Goal: Check status

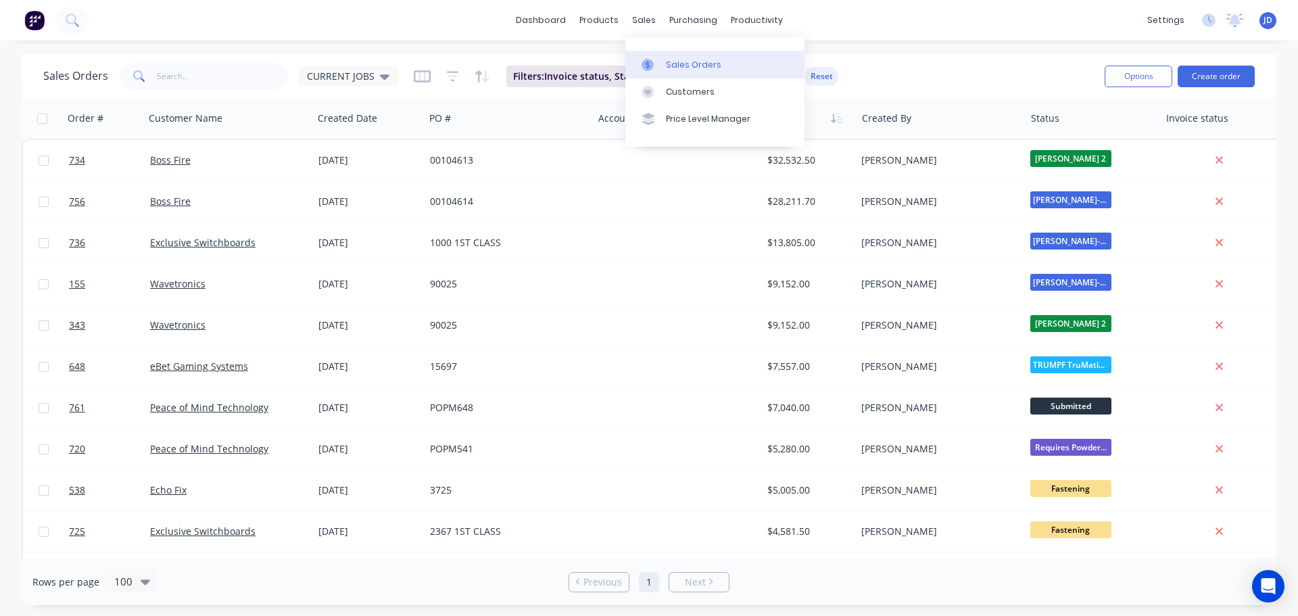
click at [668, 62] on div "Sales Orders" at bounding box center [693, 65] width 55 height 12
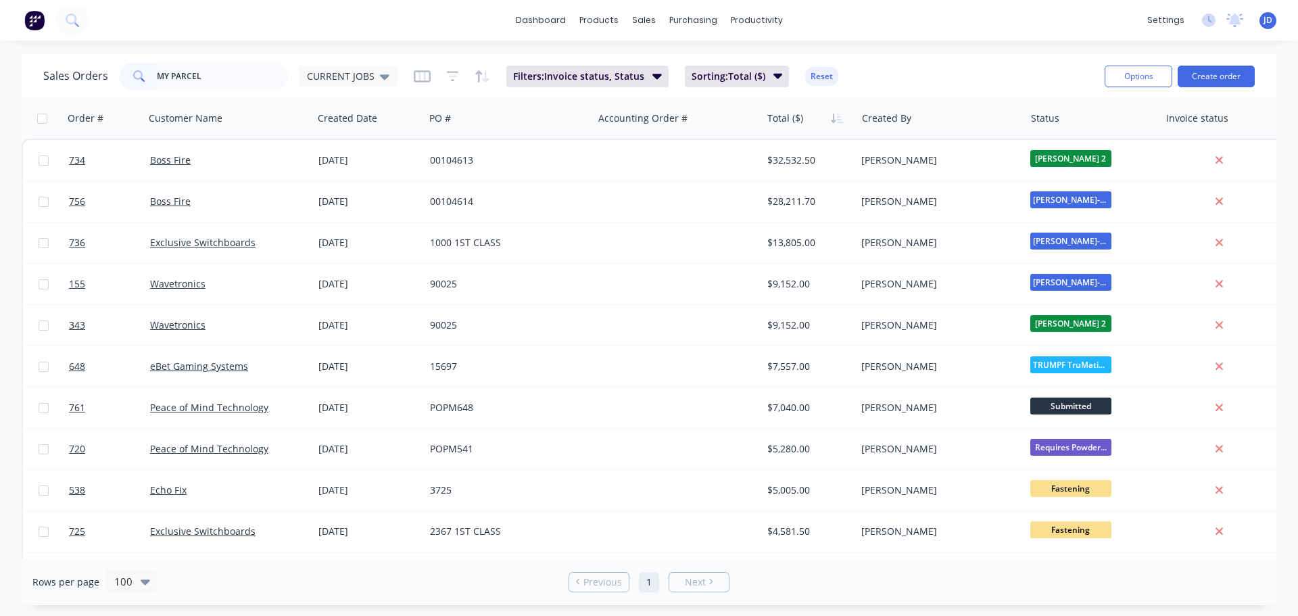
type input "MY PARCEL"
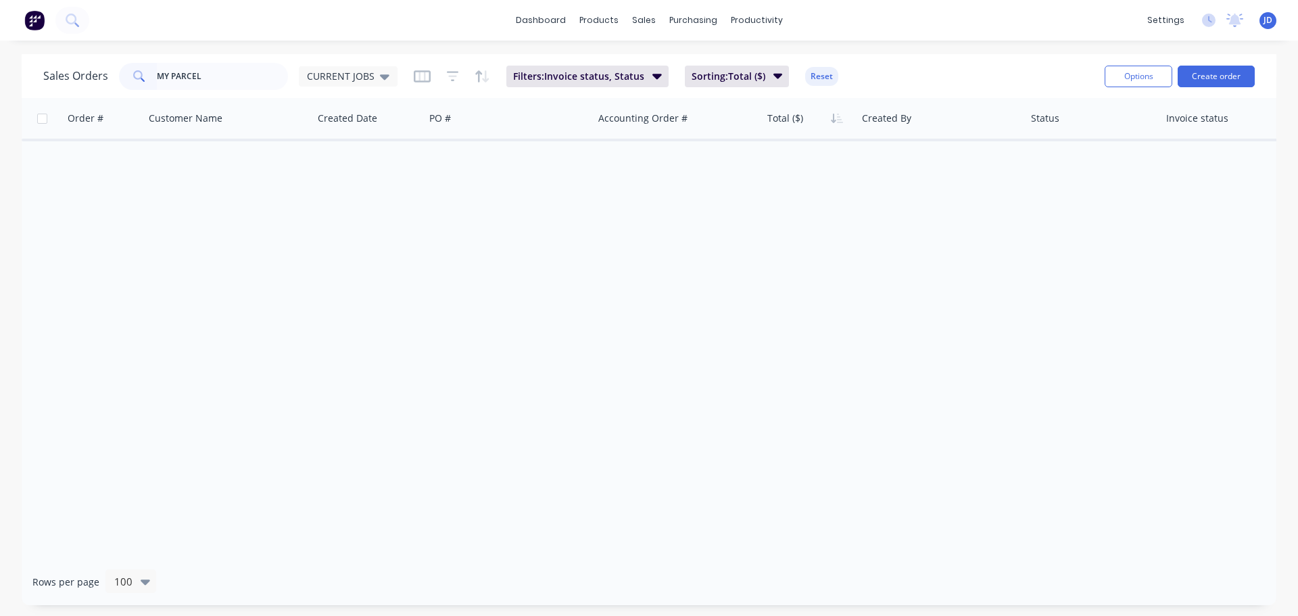
click at [295, 245] on div "Order # Customer Name Created Date PO # Accounting Order # Total ($) Created By…" at bounding box center [649, 328] width 1254 height 460
click at [0, 57] on div "Sales Orders MY PARCEL CURRENT JOBS Filters: Invoice status, Status Sorting: To…" at bounding box center [649, 329] width 1298 height 551
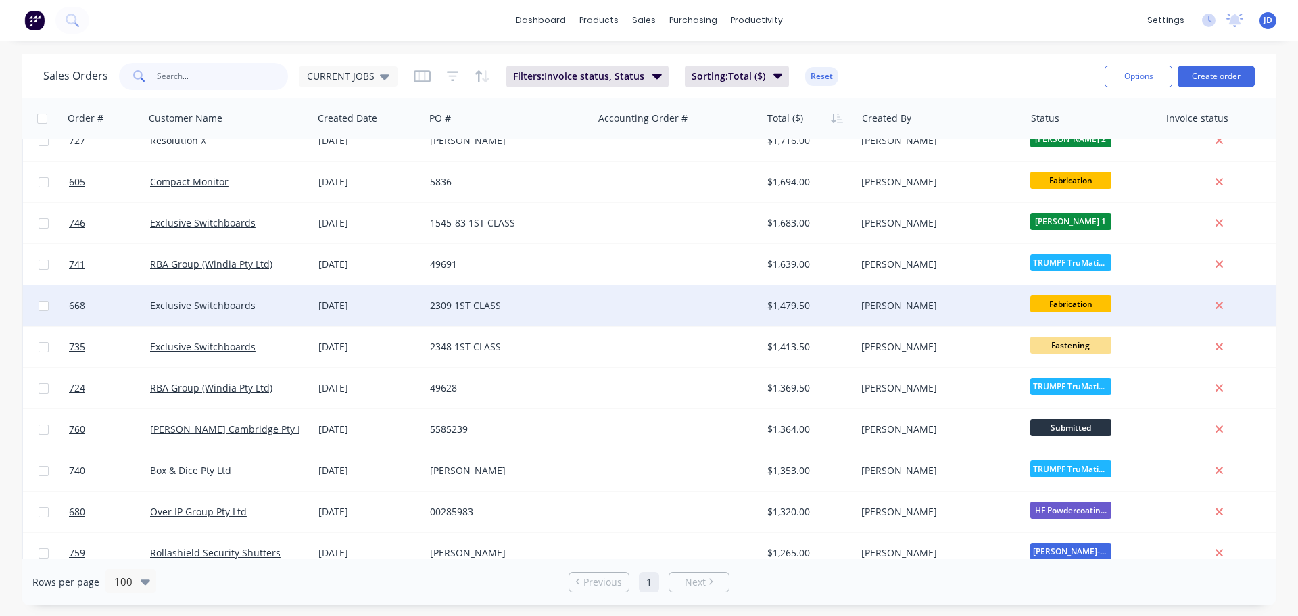
scroll to position [1149, 0]
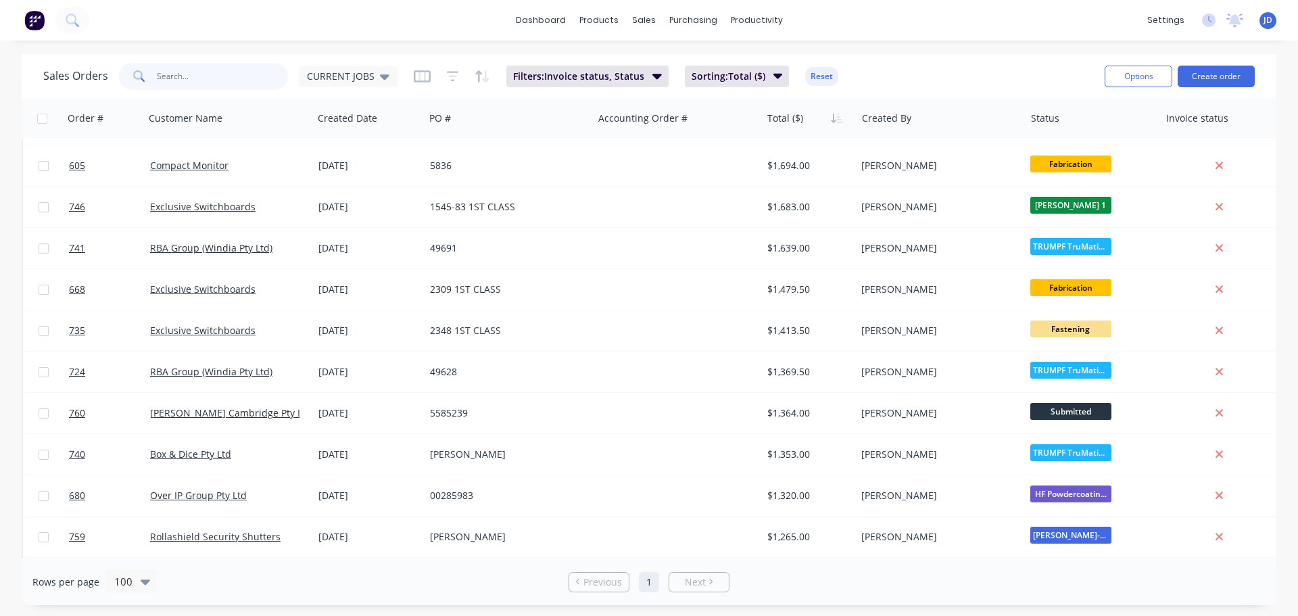
drag, startPoint x: 204, startPoint y: 64, endPoint x: 233, endPoint y: 78, distance: 31.7
click at [205, 64] on input "text" at bounding box center [223, 76] width 132 height 27
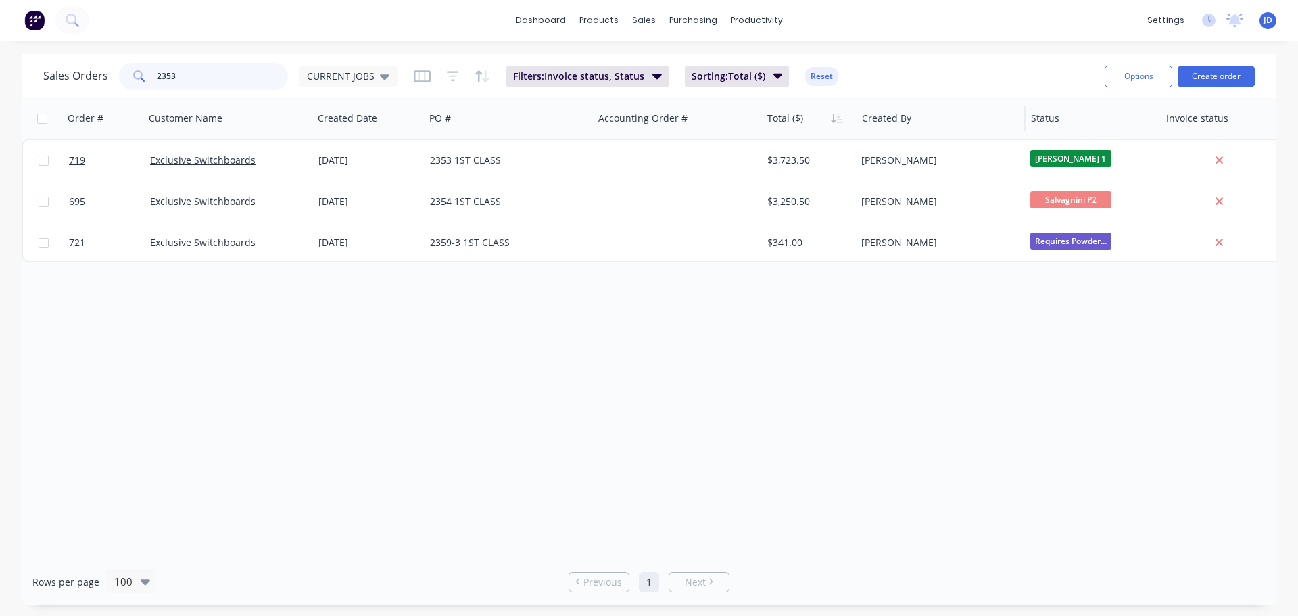
type input "2353"
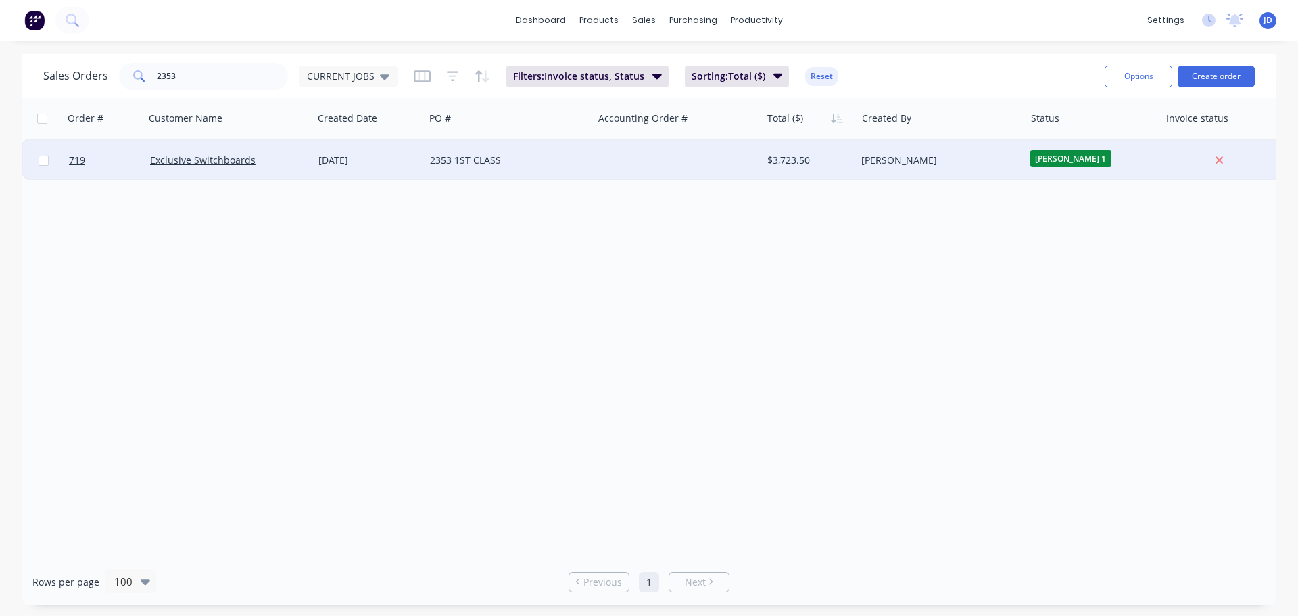
click at [439, 170] on div "2353 1ST CLASS" at bounding box center [508, 160] width 168 height 41
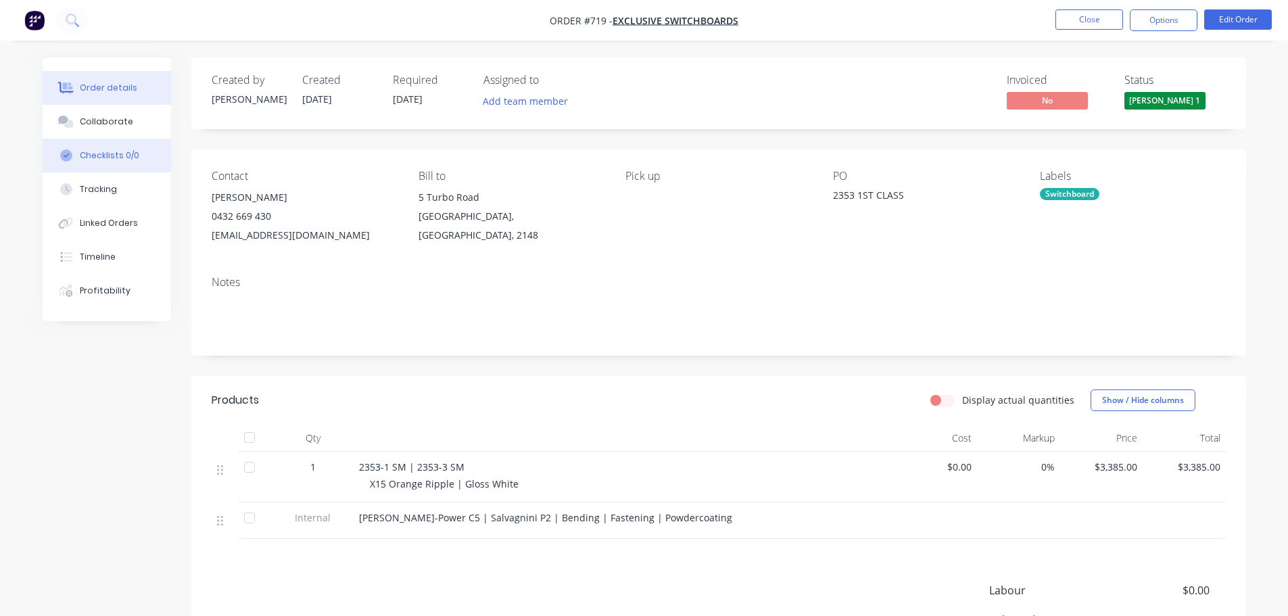
click at [145, 143] on button "Checklists 0/0" at bounding box center [107, 156] width 128 height 34
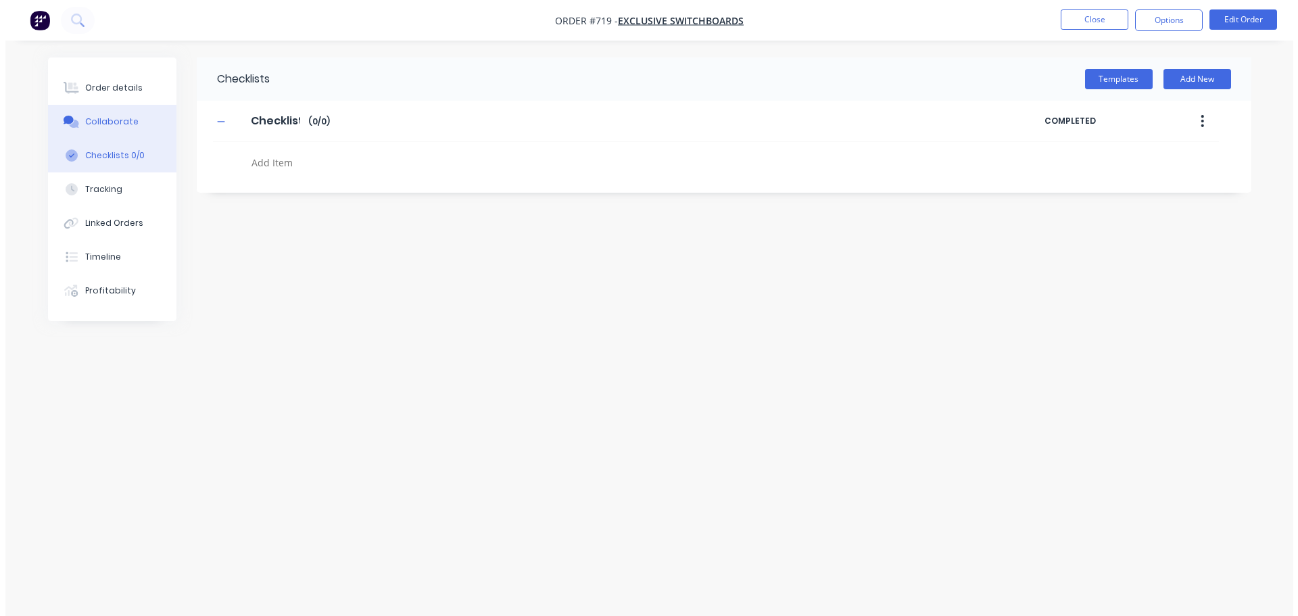
type textarea "x"
click at [143, 101] on button "Order details" at bounding box center [111, 88] width 128 height 34
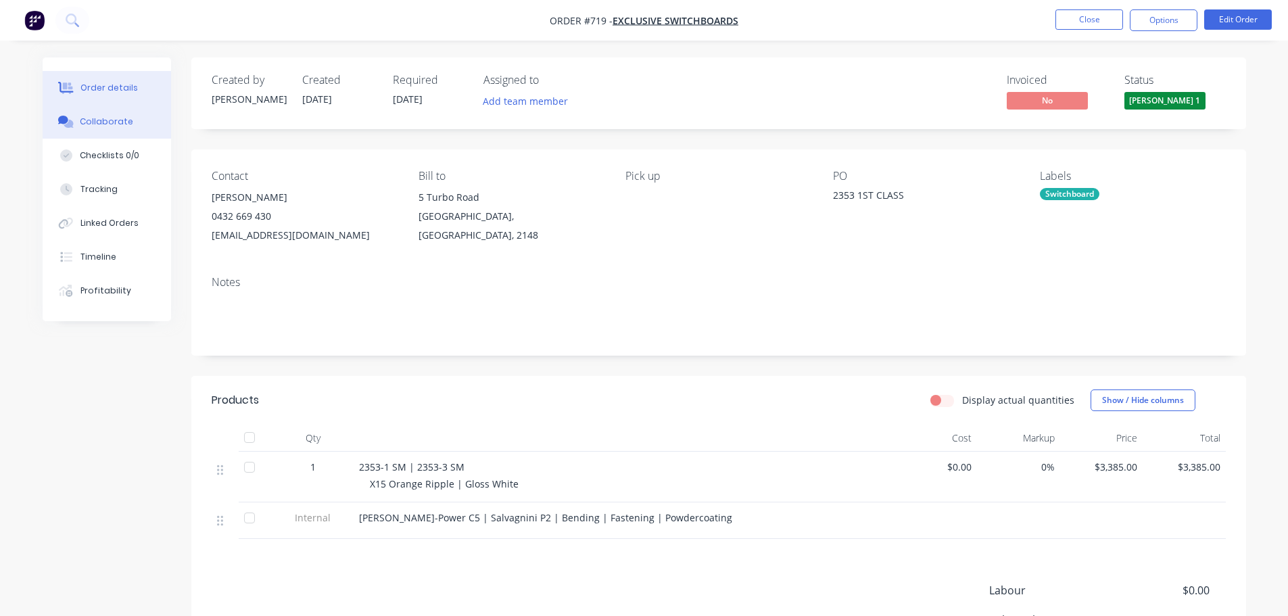
click at [126, 120] on div "Collaborate" at bounding box center [106, 122] width 53 height 12
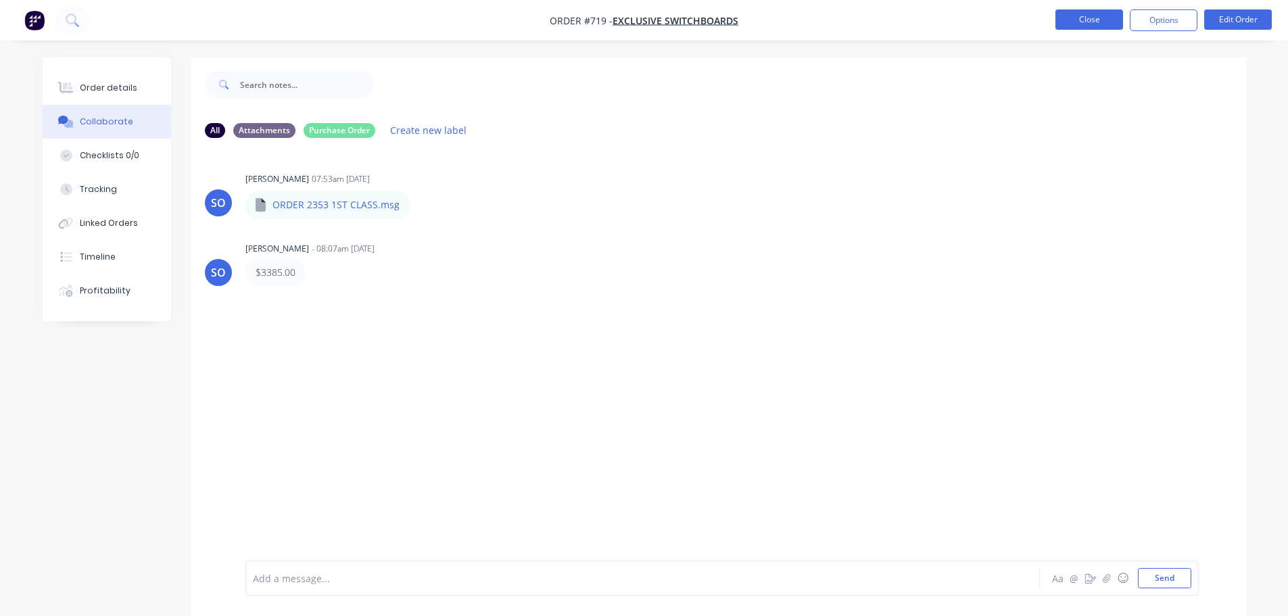
click at [1098, 23] on button "Close" at bounding box center [1089, 19] width 68 height 20
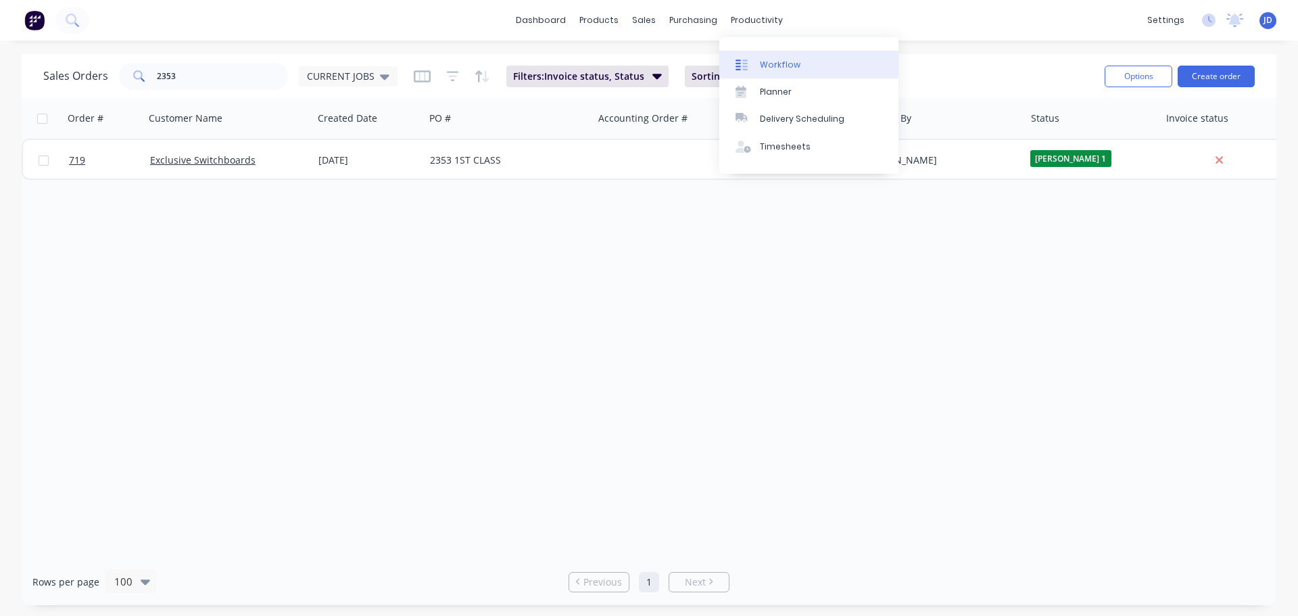
click at [760, 64] on div "Workflow" at bounding box center [780, 65] width 41 height 12
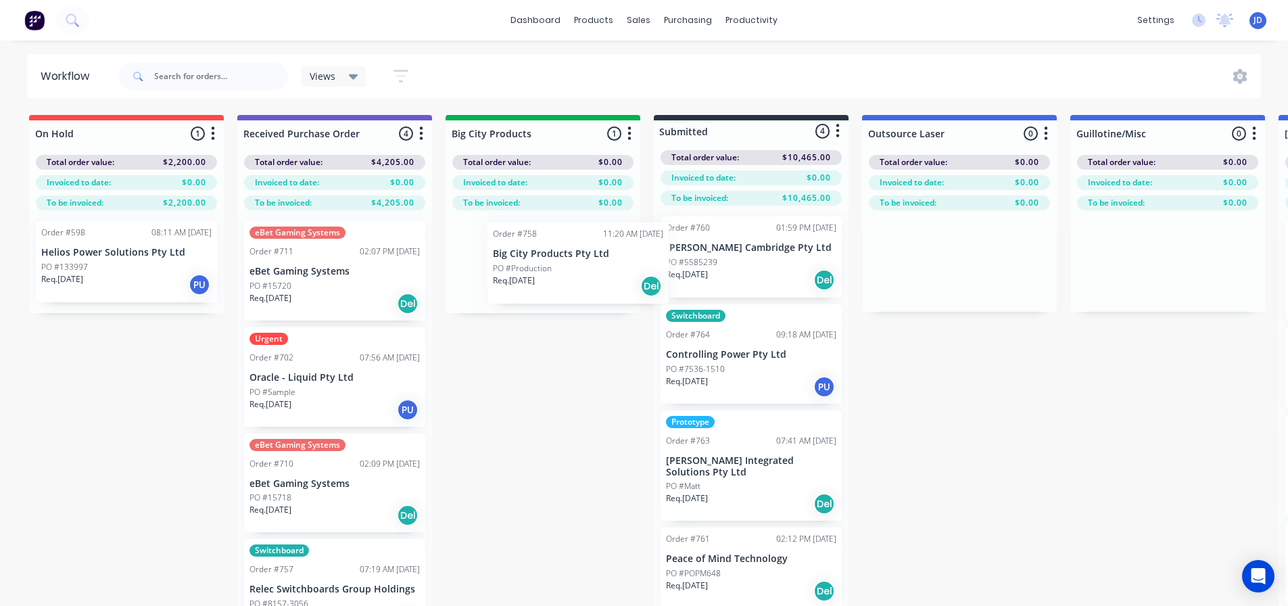
drag, startPoint x: 511, startPoint y: 276, endPoint x: 527, endPoint y: 276, distance: 15.5
click at [527, 276] on div "Order #758 11:20 AM [DATE] Big City Products Pty Ltd PO #Production Req. [DATE]…" at bounding box center [542, 261] width 195 height 103
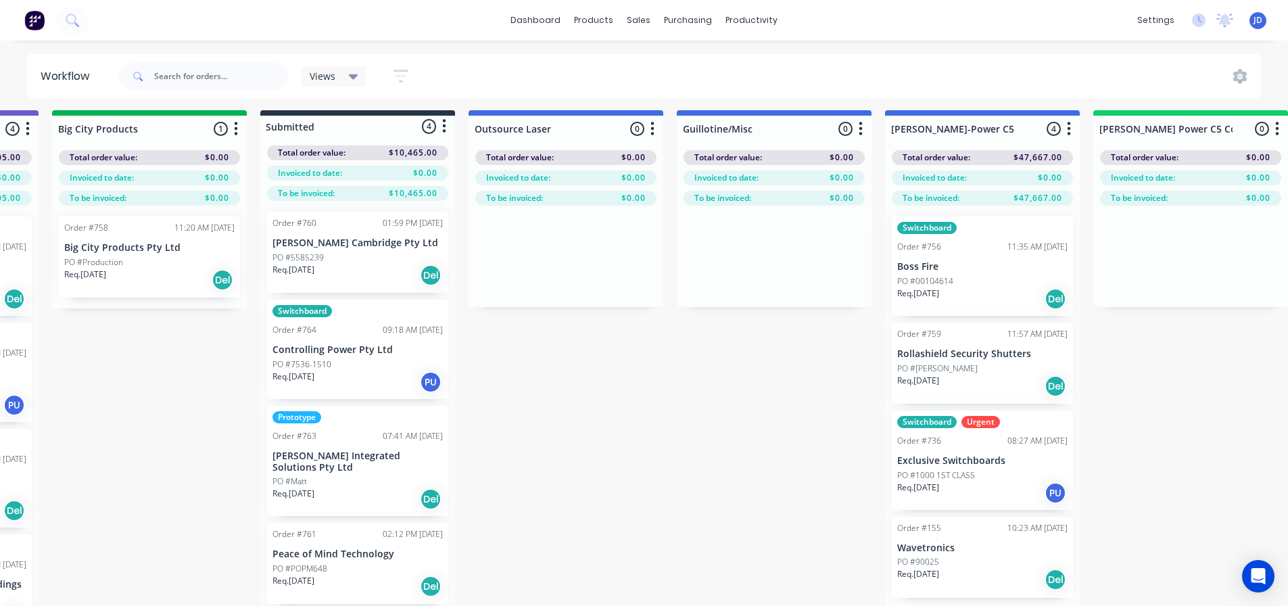
drag, startPoint x: 621, startPoint y: 411, endPoint x: 662, endPoint y: 404, distance: 41.9
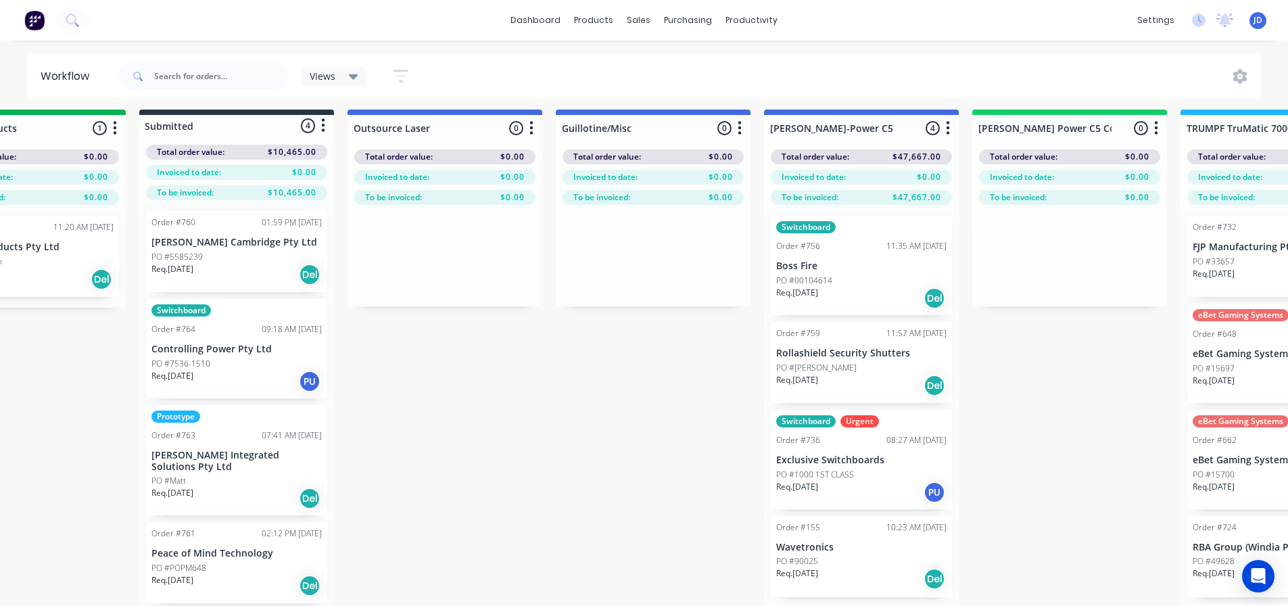
scroll to position [5, 668]
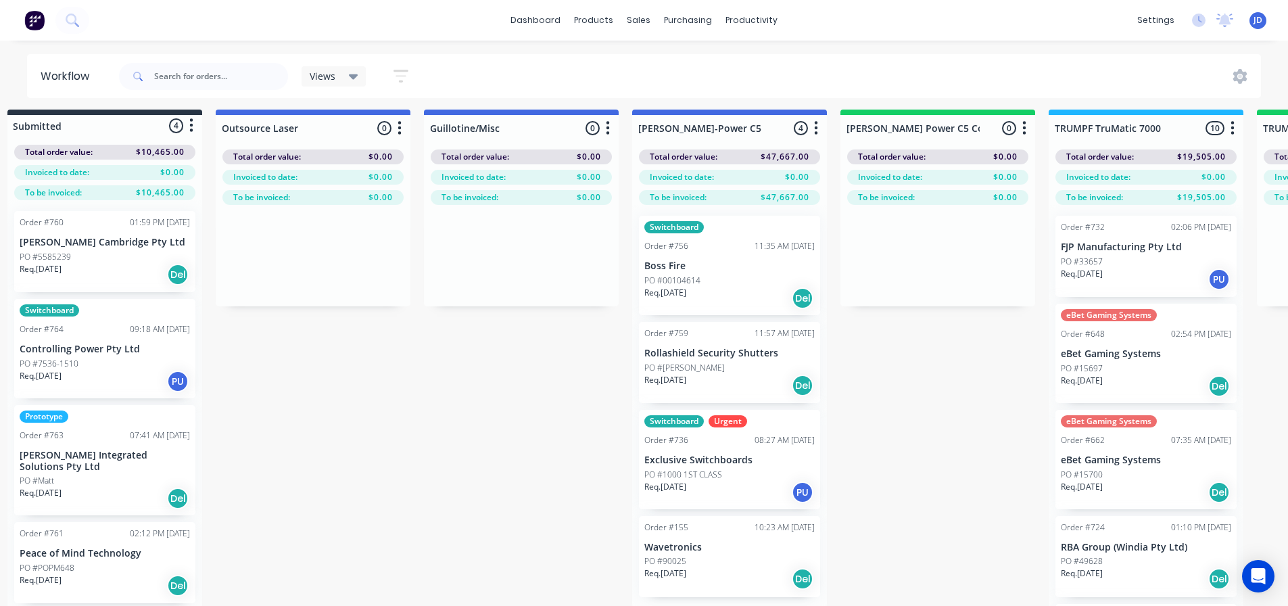
drag, startPoint x: 708, startPoint y: 389, endPoint x: 702, endPoint y: 373, distance: 16.7
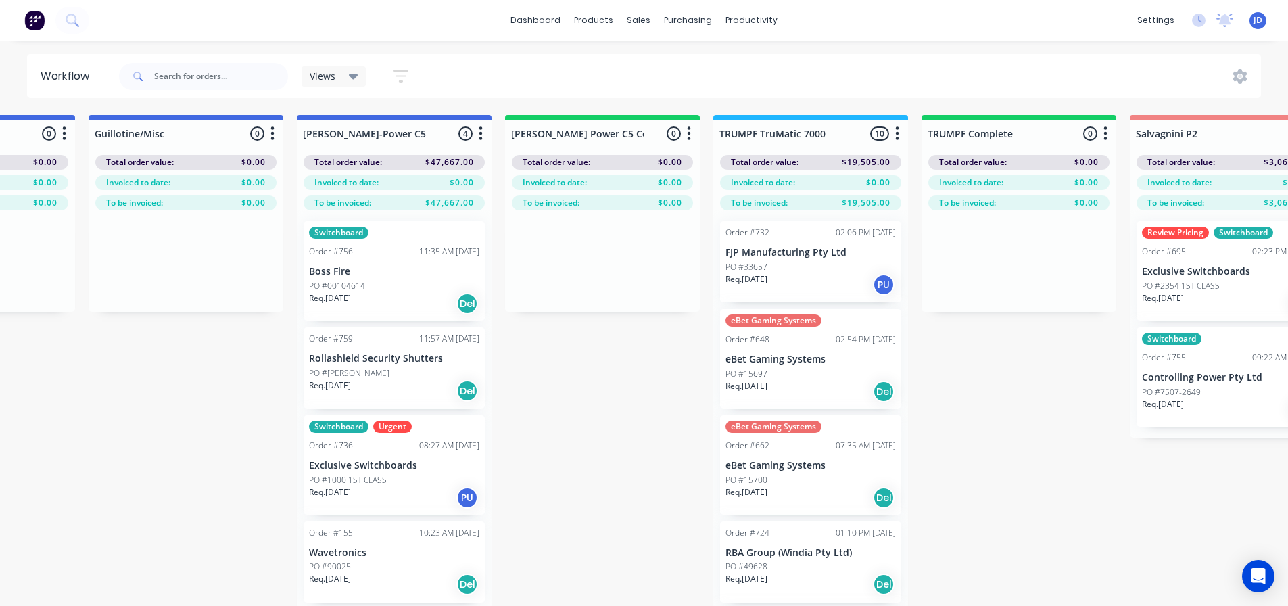
scroll to position [0, 1098]
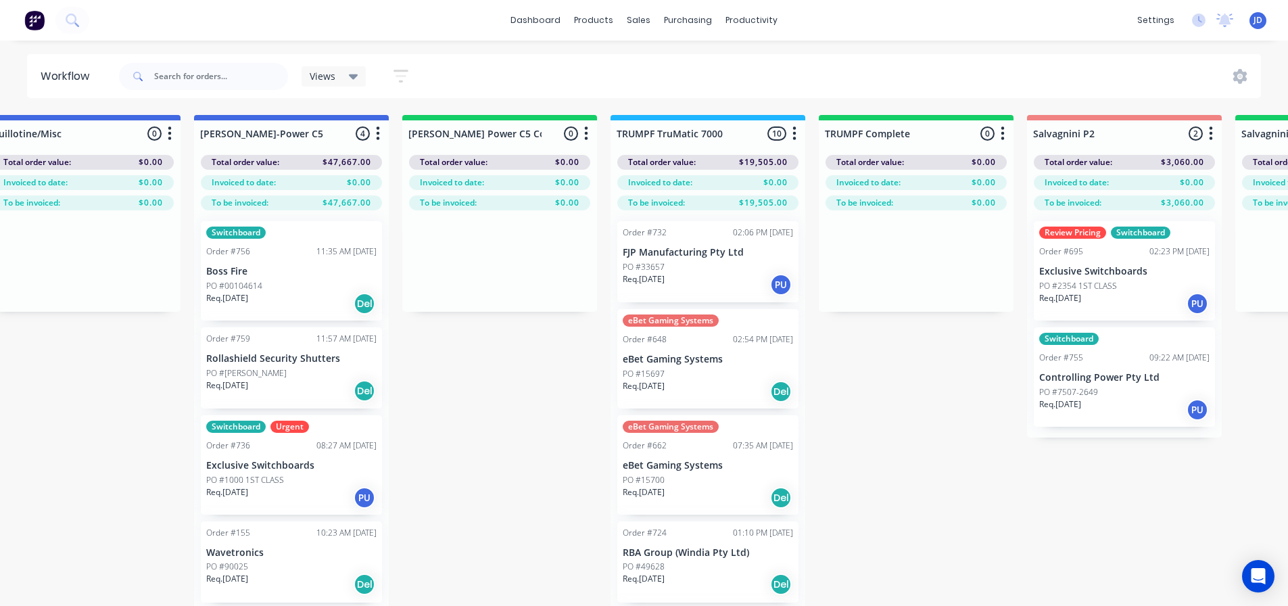
drag, startPoint x: 1051, startPoint y: 491, endPoint x: 1138, endPoint y: 429, distance: 106.5
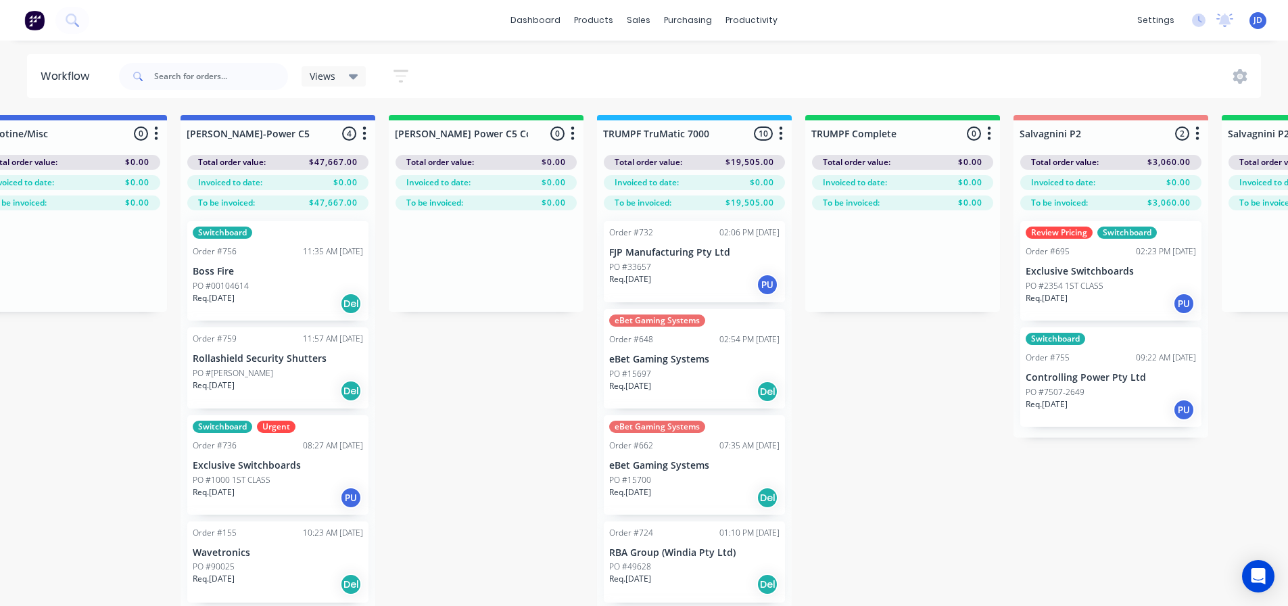
click at [692, 374] on div "PO #15697" at bounding box center [694, 374] width 170 height 12
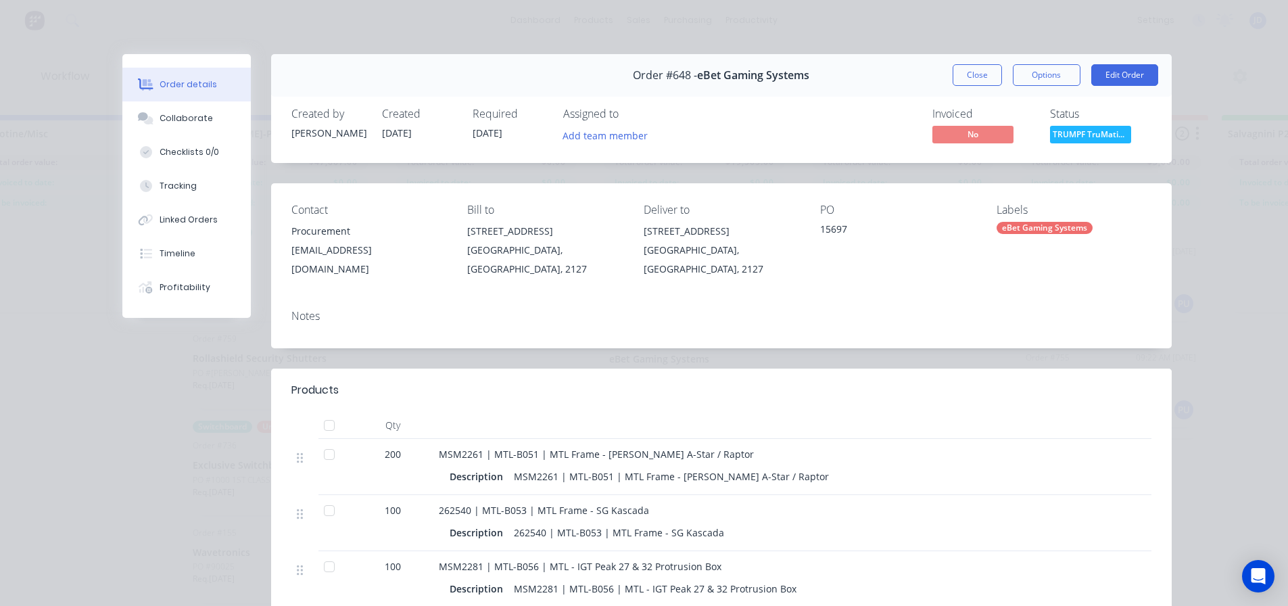
click at [965, 71] on button "Close" at bounding box center [976, 75] width 49 height 22
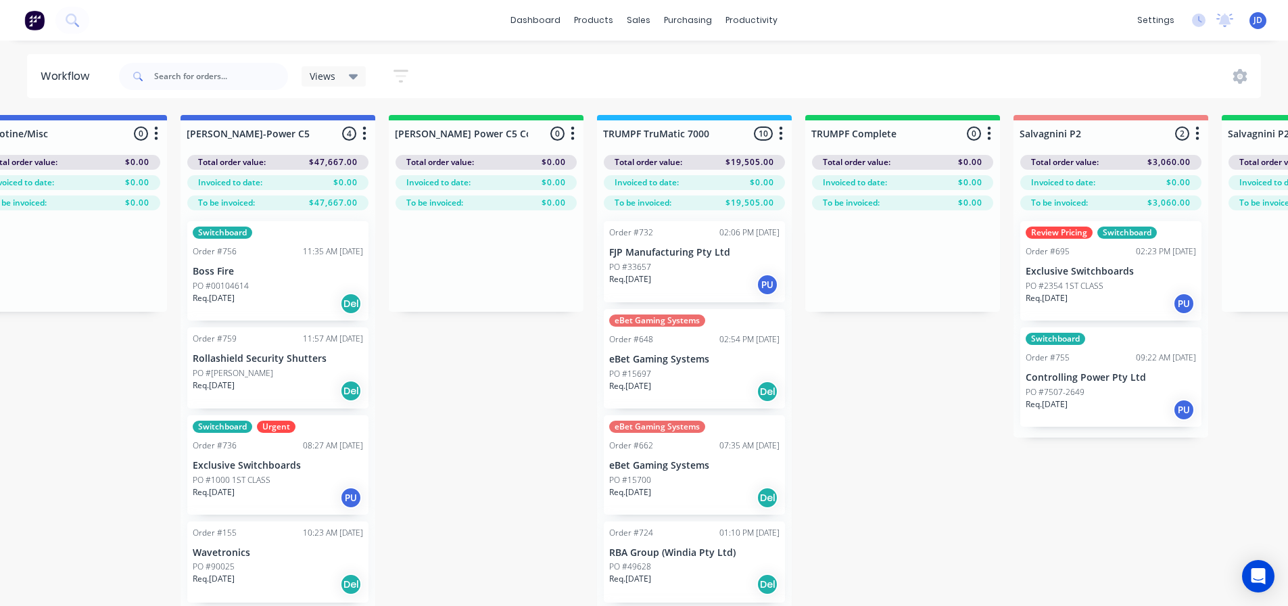
click at [685, 479] on div "PO #15700" at bounding box center [694, 480] width 170 height 12
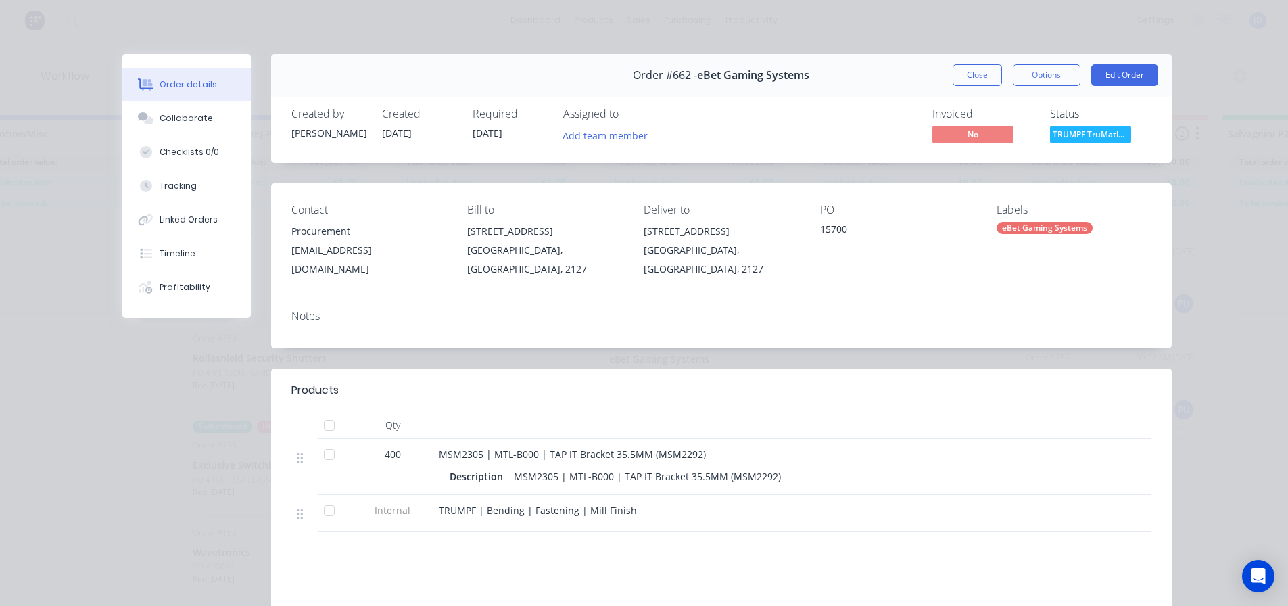
click at [954, 80] on button "Close" at bounding box center [976, 75] width 49 height 22
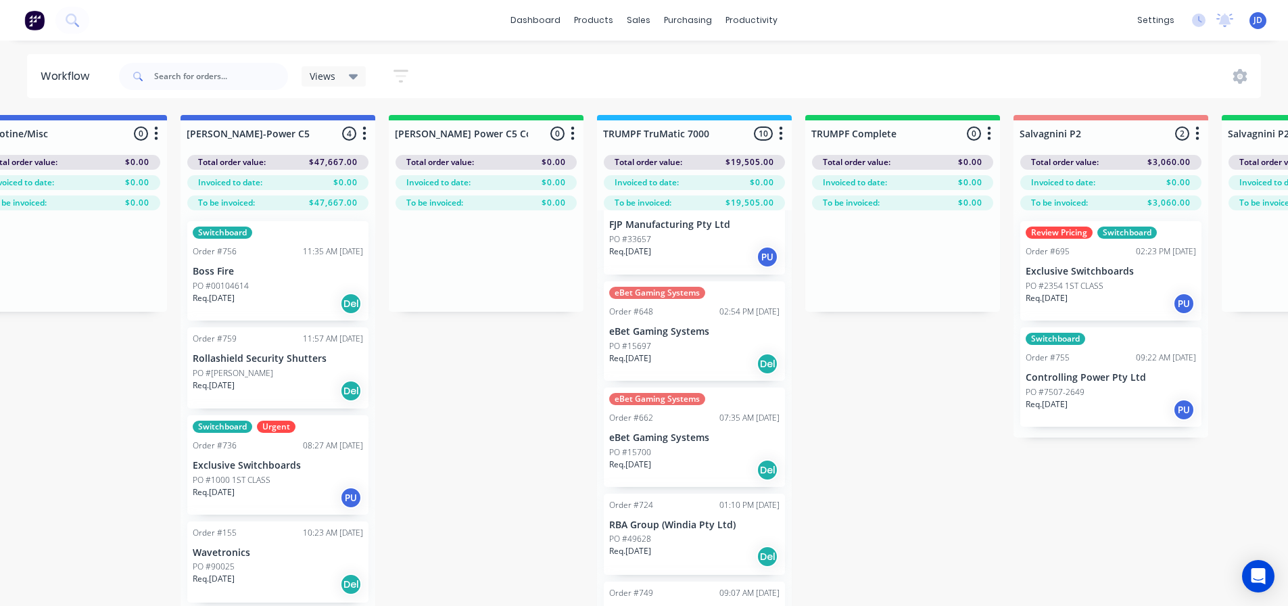
scroll to position [0, 0]
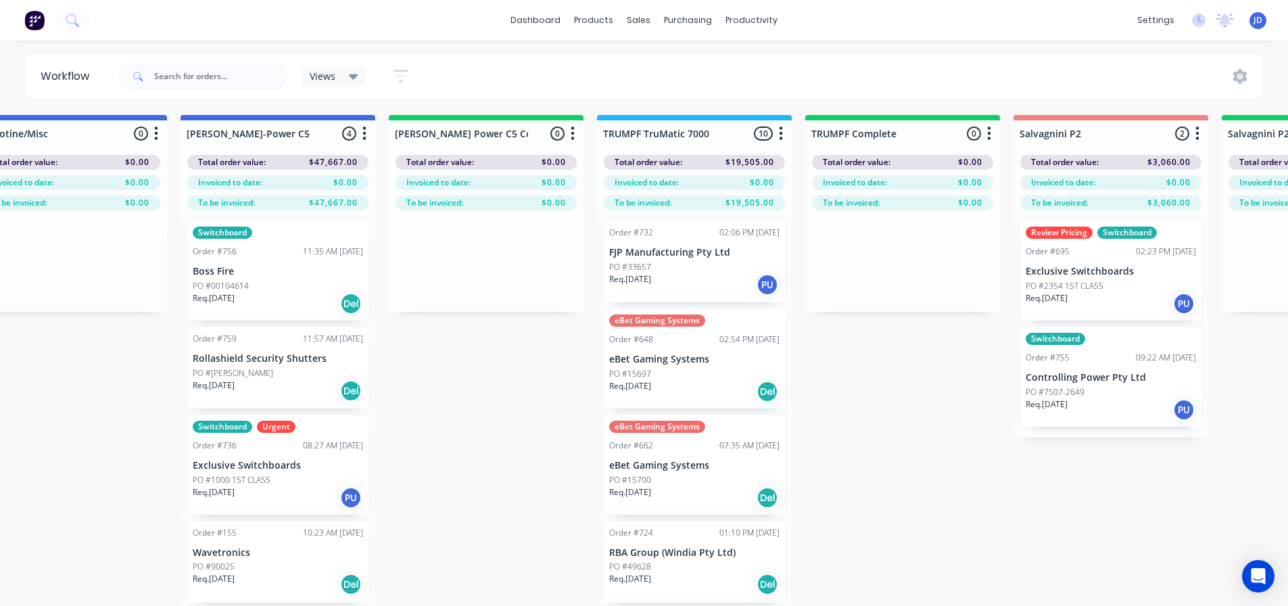
click at [699, 261] on div "PO #33657" at bounding box center [694, 267] width 170 height 12
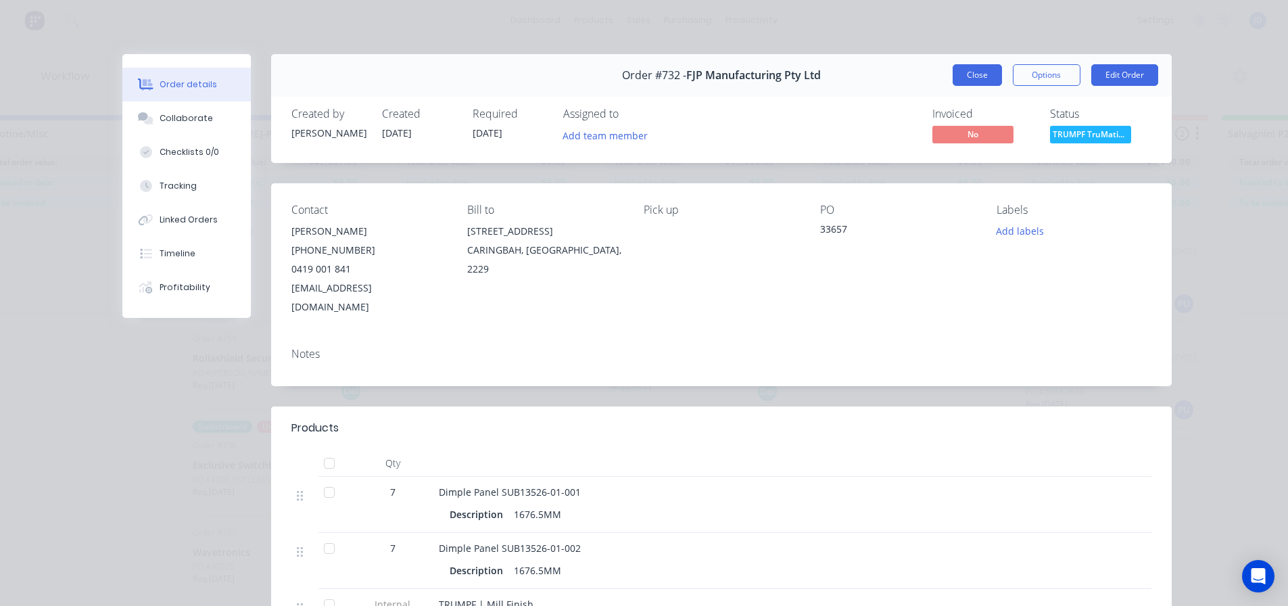
click at [972, 78] on button "Close" at bounding box center [976, 75] width 49 height 22
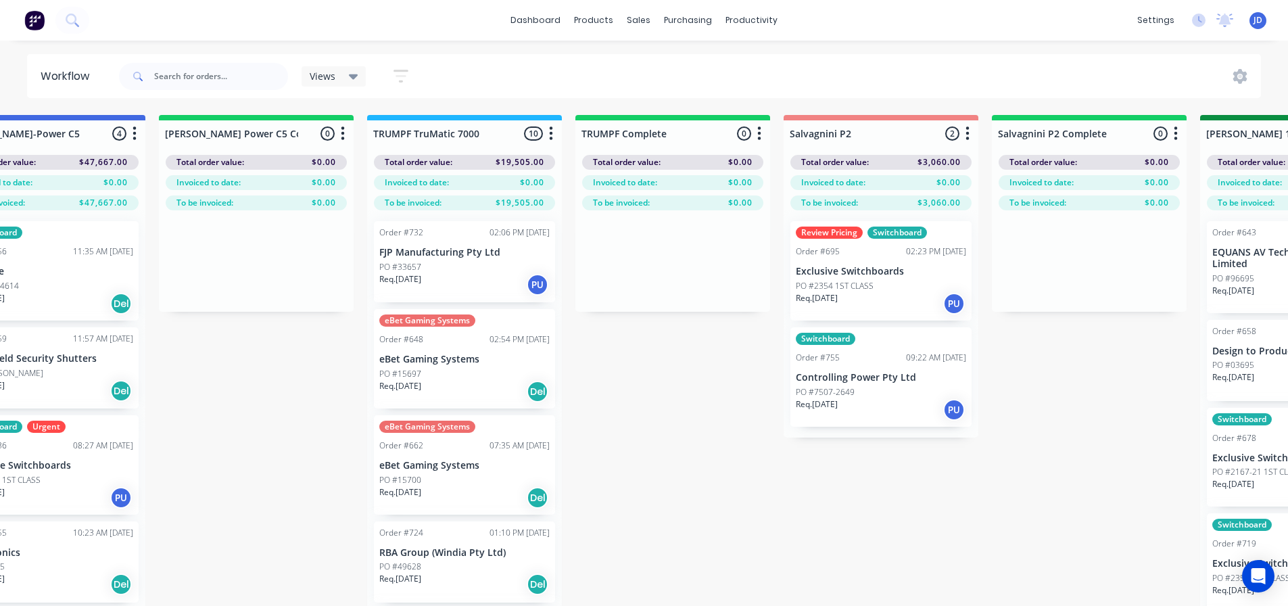
scroll to position [0, 1692]
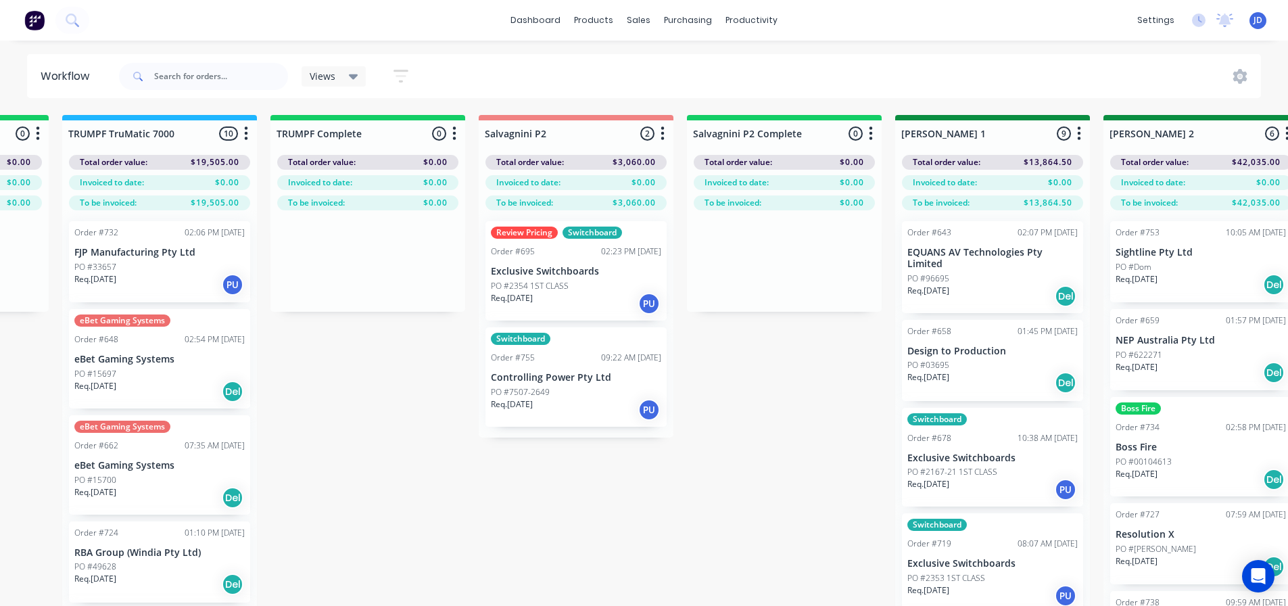
drag, startPoint x: 942, startPoint y: 454, endPoint x: 977, endPoint y: 445, distance: 36.7
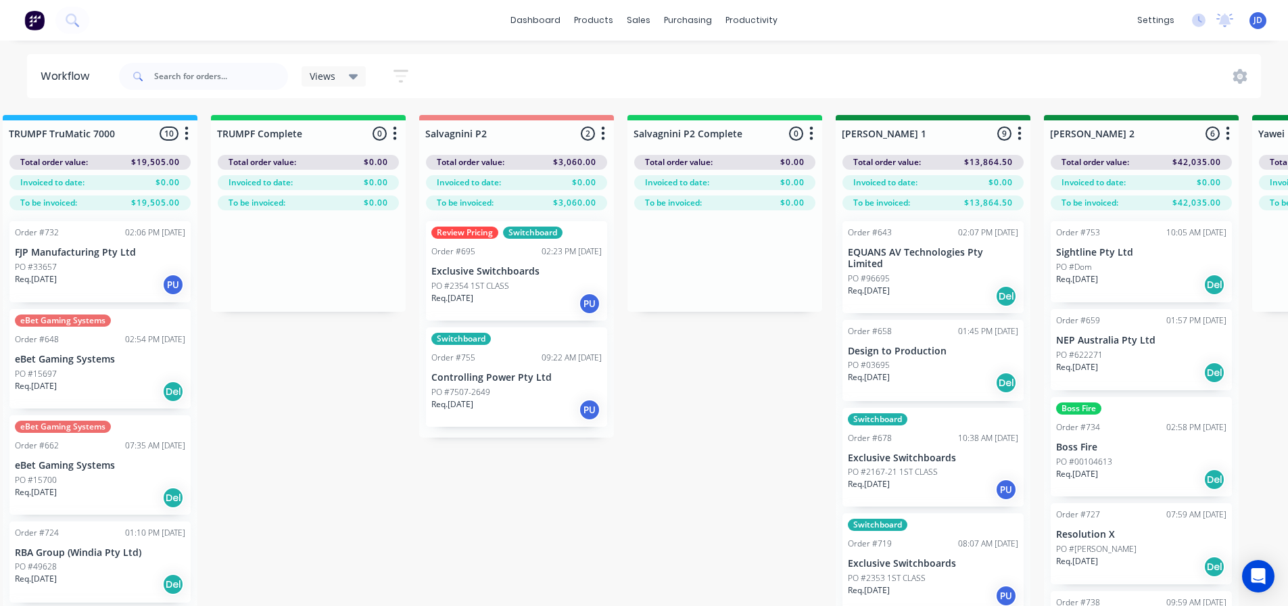
click at [547, 278] on div "Review Pricing Switchboard Order #695 02:23 PM [DATE] Exclusive Switchboards PO…" at bounding box center [516, 270] width 181 height 99
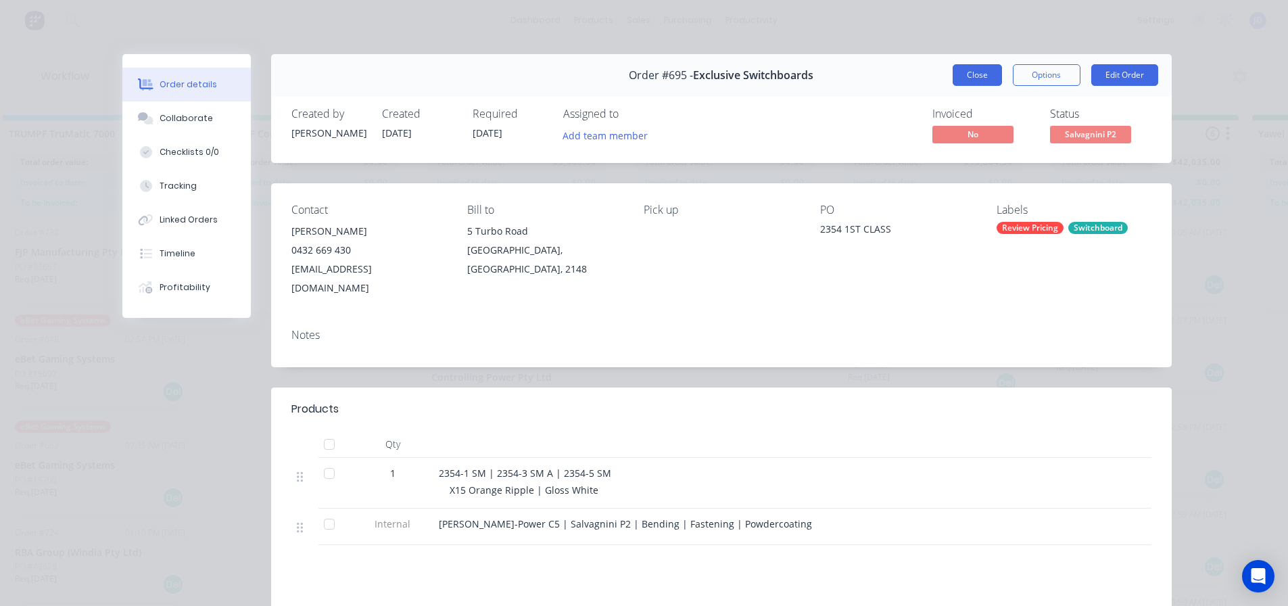
click at [965, 74] on button "Close" at bounding box center [976, 75] width 49 height 22
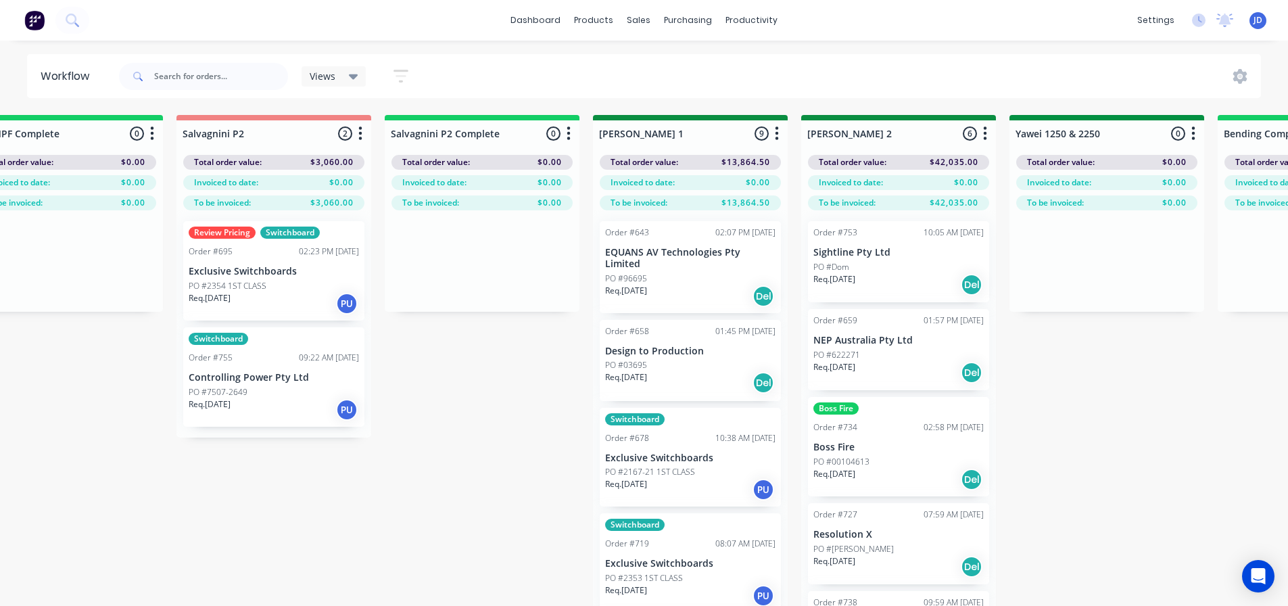
drag, startPoint x: 798, startPoint y: 413, endPoint x: 829, endPoint y: 391, distance: 38.3
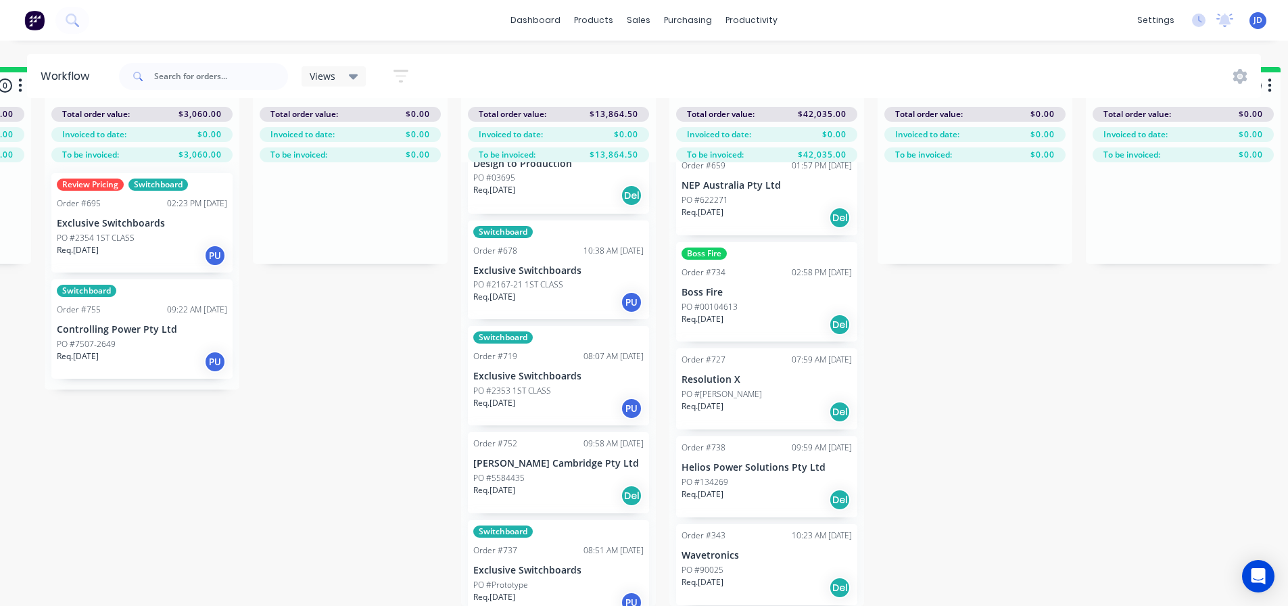
scroll to position [203, 0]
